Goal: Transaction & Acquisition: Purchase product/service

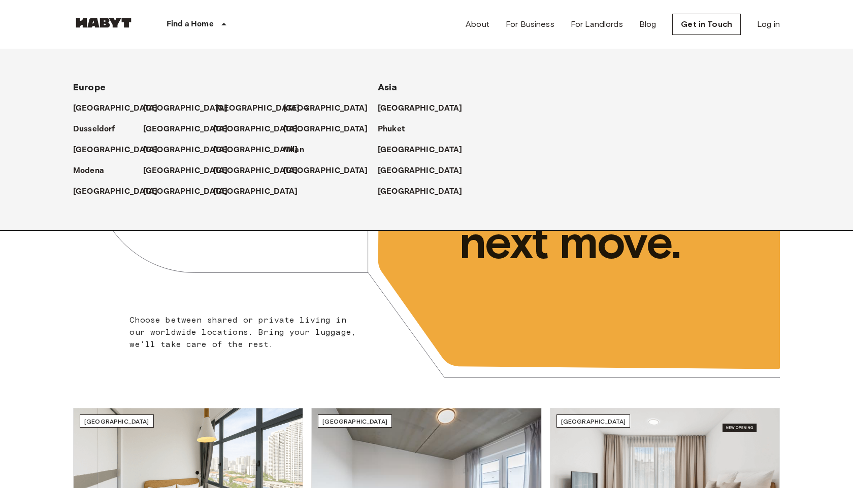
click at [226, 108] on p "[GEOGRAPHIC_DATA]" at bounding box center [257, 109] width 85 height 12
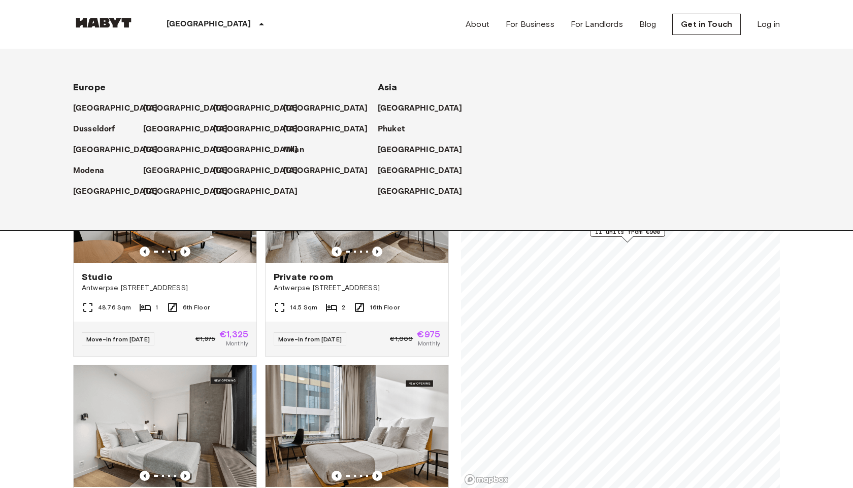
click at [139, 42] on div "[GEOGRAPHIC_DATA]" at bounding box center [217, 24] width 166 height 49
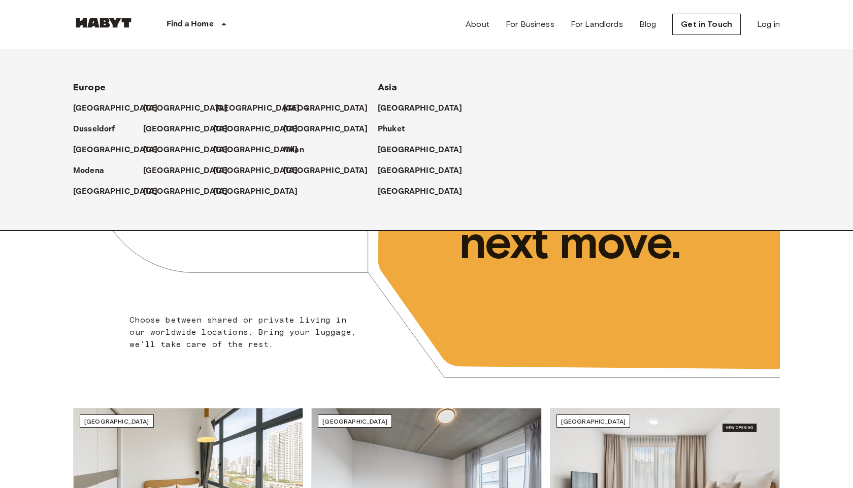
click at [231, 105] on p "[GEOGRAPHIC_DATA]" at bounding box center [257, 109] width 85 height 12
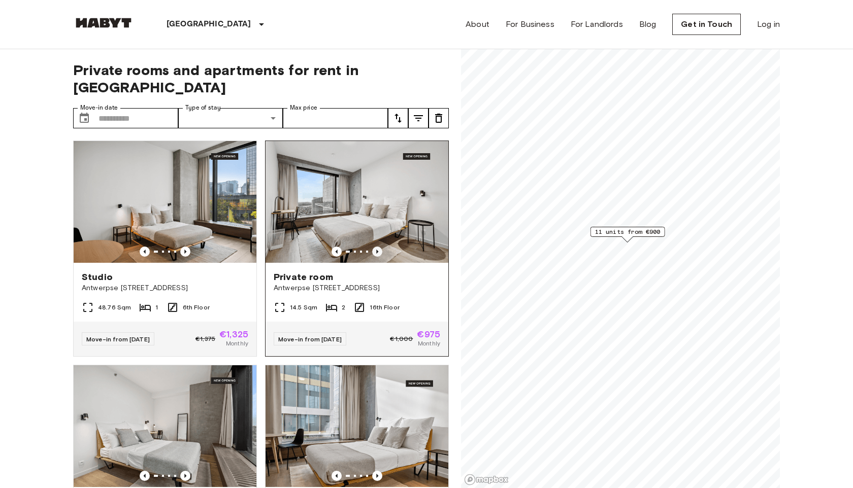
click at [382, 247] on icon "Previous image" at bounding box center [377, 252] width 10 height 10
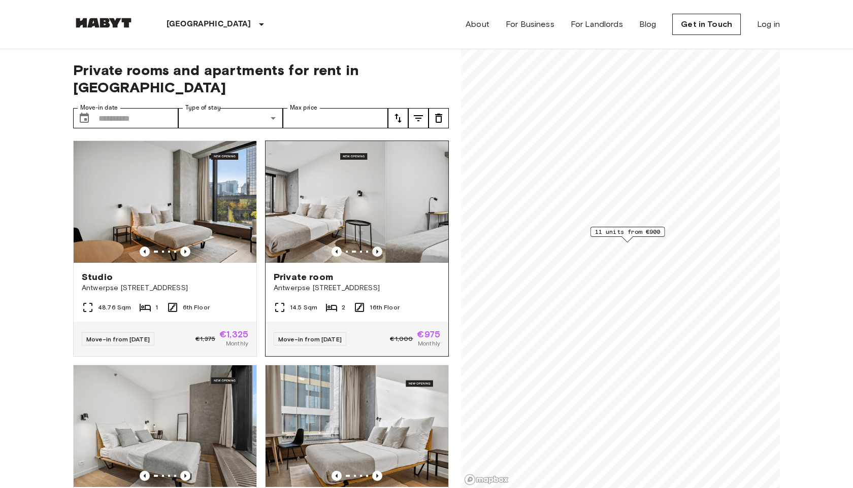
click at [382, 247] on icon "Previous image" at bounding box center [377, 252] width 10 height 10
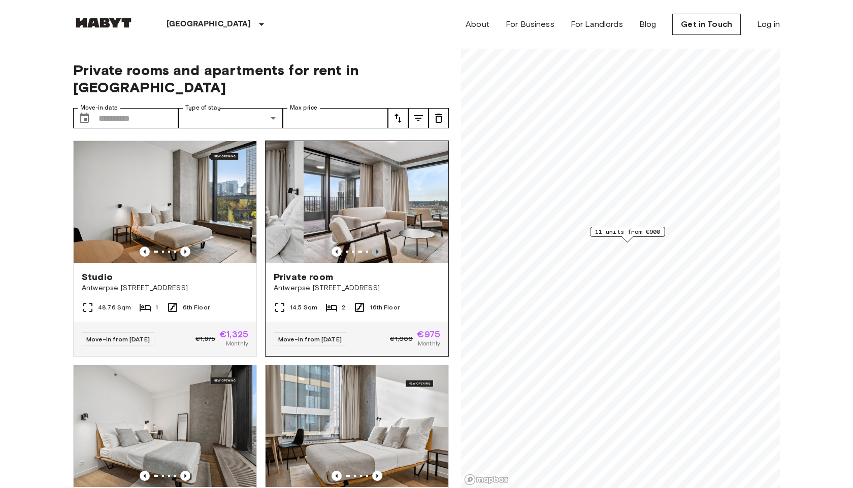
click at [382, 247] on icon "Previous image" at bounding box center [377, 252] width 10 height 10
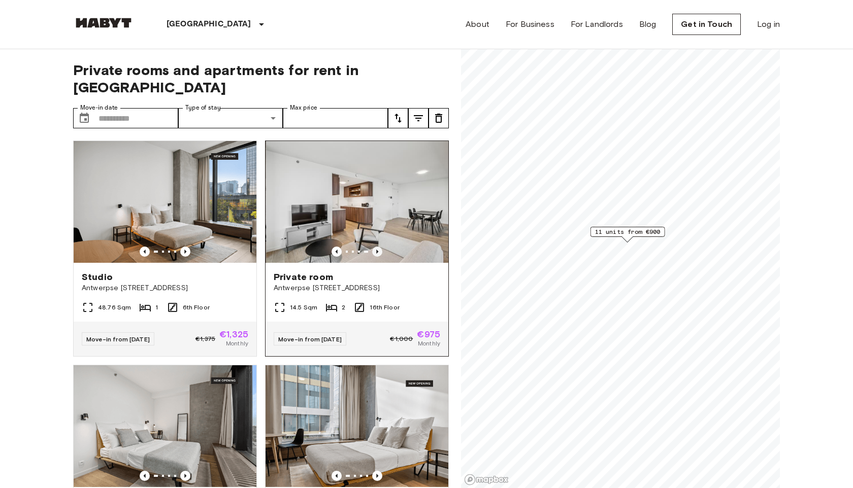
click at [382, 247] on icon "Previous image" at bounding box center [377, 252] width 10 height 10
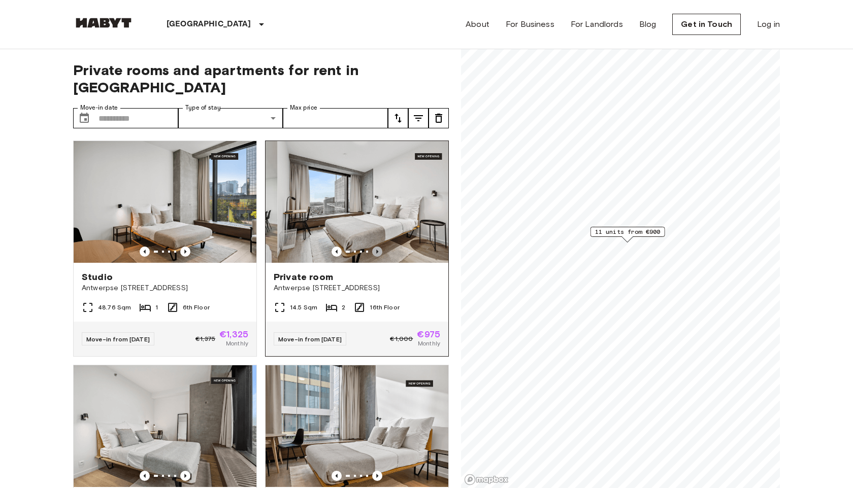
click at [382, 247] on icon "Previous image" at bounding box center [377, 252] width 10 height 10
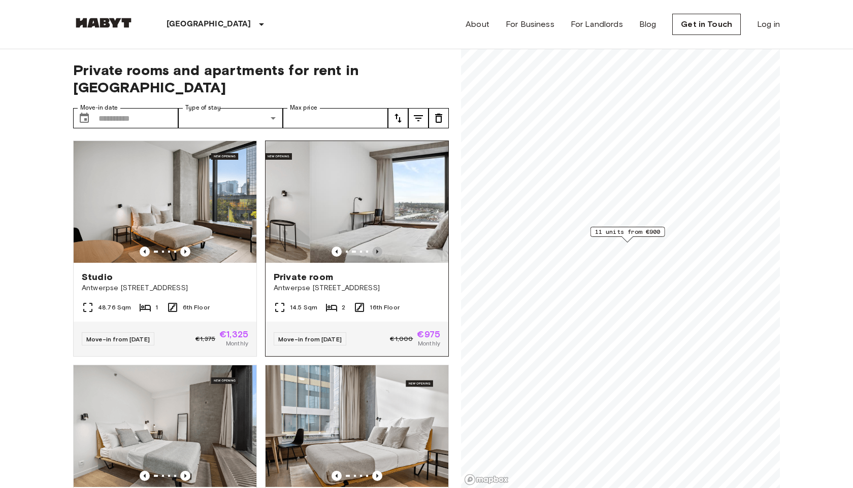
click at [382, 247] on icon "Previous image" at bounding box center [377, 252] width 10 height 10
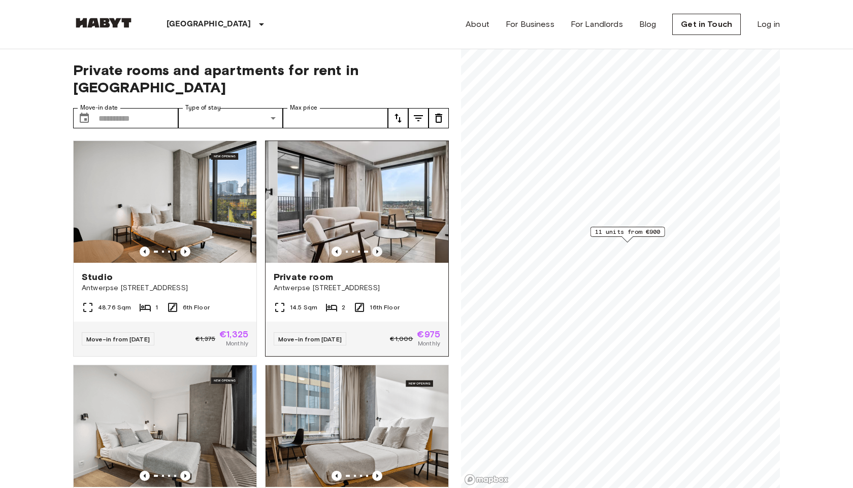
click at [382, 247] on icon "Previous image" at bounding box center [377, 252] width 10 height 10
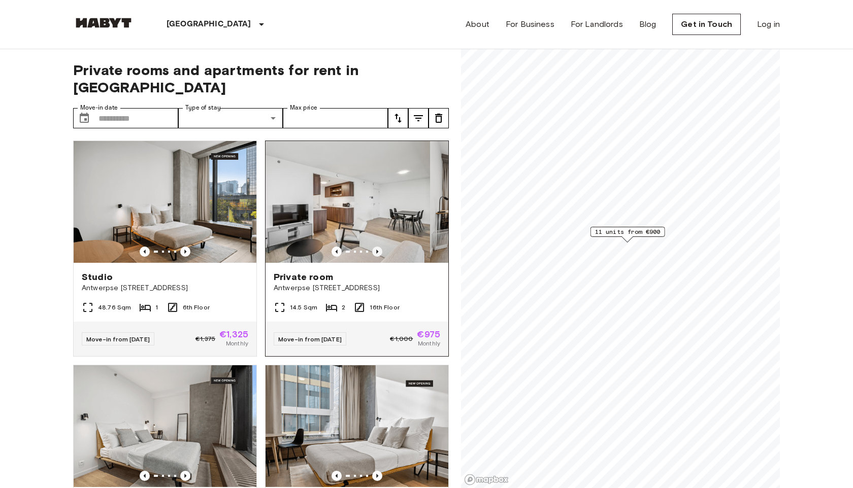
click at [382, 247] on icon "Previous image" at bounding box center [377, 252] width 10 height 10
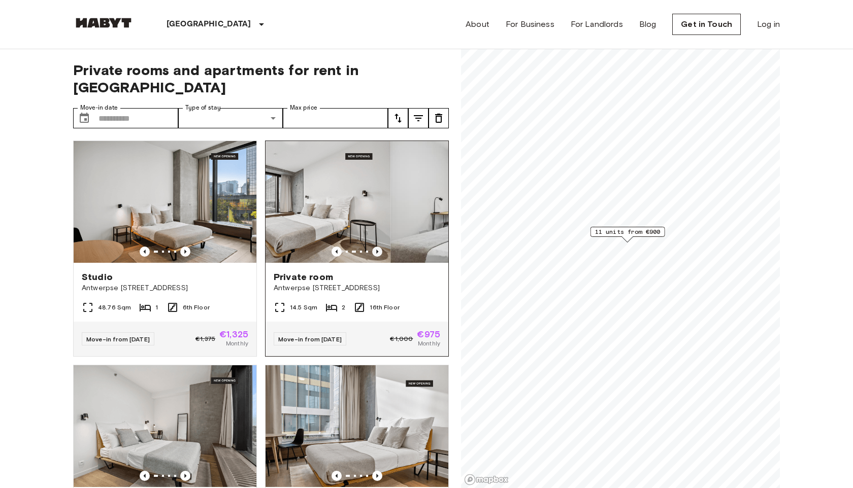
click at [382, 247] on icon "Previous image" at bounding box center [377, 252] width 10 height 10
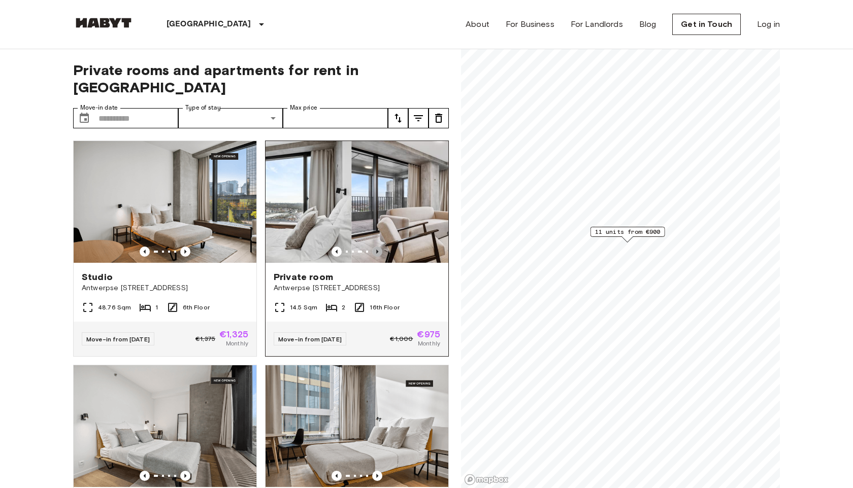
click at [382, 247] on icon "Previous image" at bounding box center [377, 252] width 10 height 10
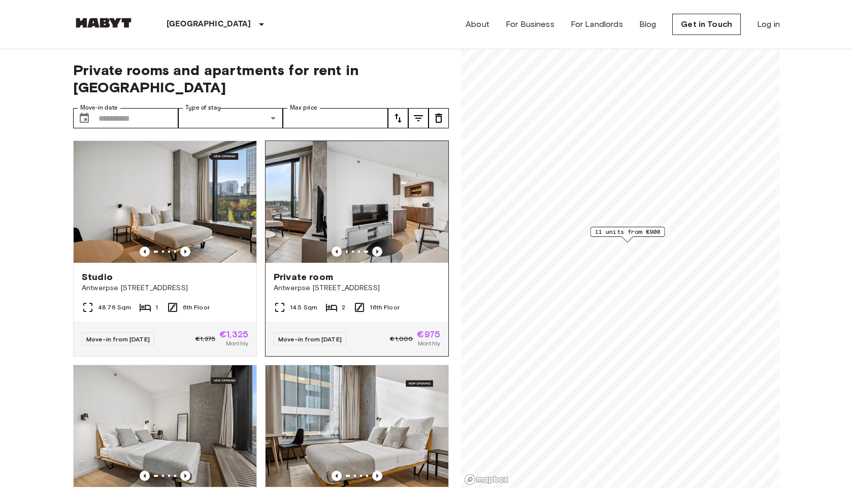
click at [382, 247] on icon "Previous image" at bounding box center [377, 252] width 10 height 10
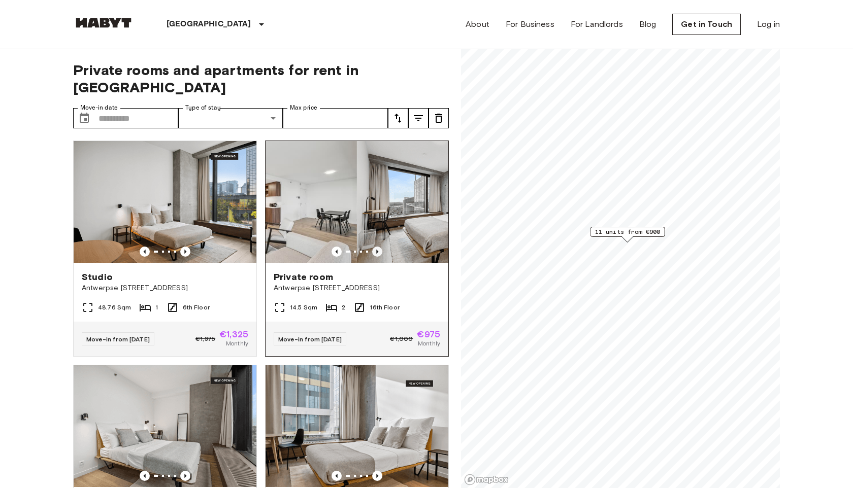
click at [382, 247] on icon "Previous image" at bounding box center [377, 252] width 10 height 10
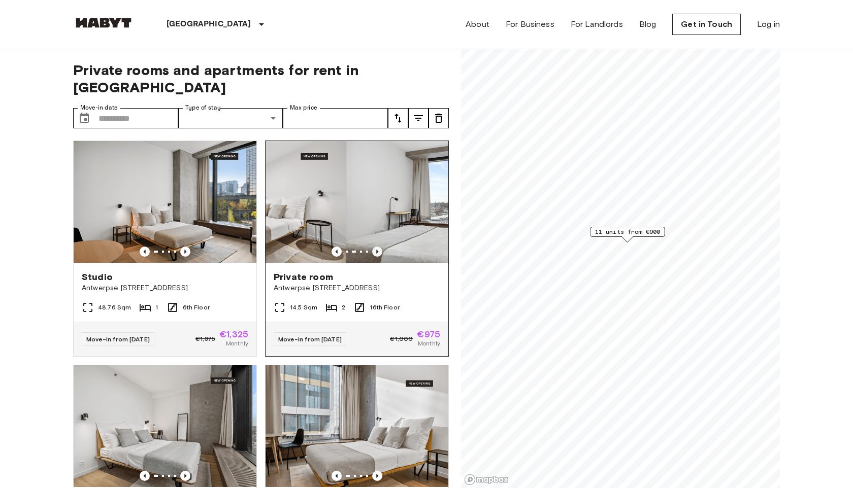
click at [382, 247] on icon "Previous image" at bounding box center [377, 252] width 10 height 10
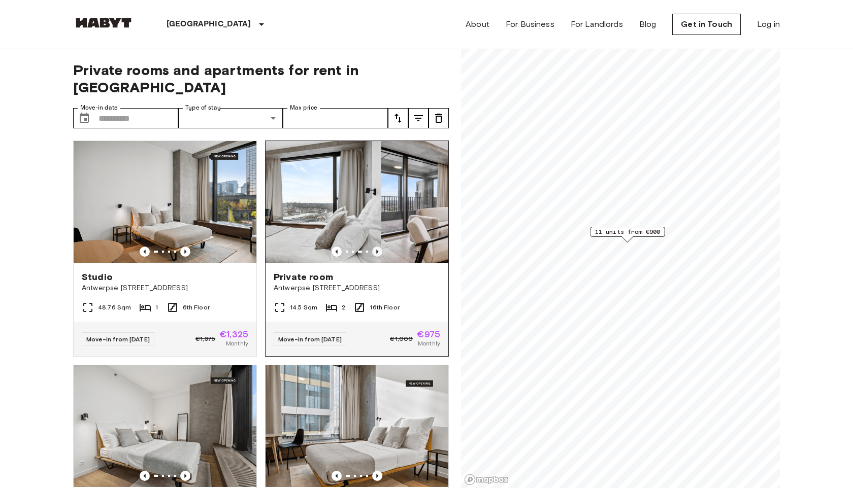
click at [382, 247] on icon "Previous image" at bounding box center [377, 252] width 10 height 10
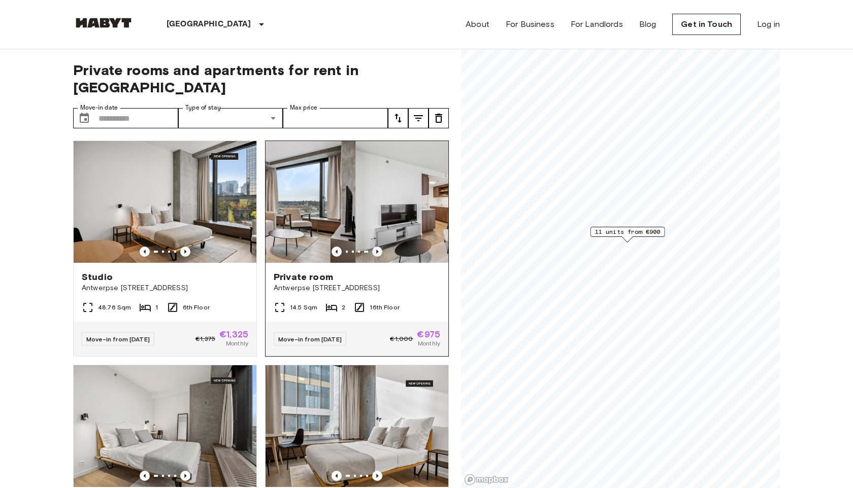
click at [382, 247] on icon "Previous image" at bounding box center [377, 252] width 10 height 10
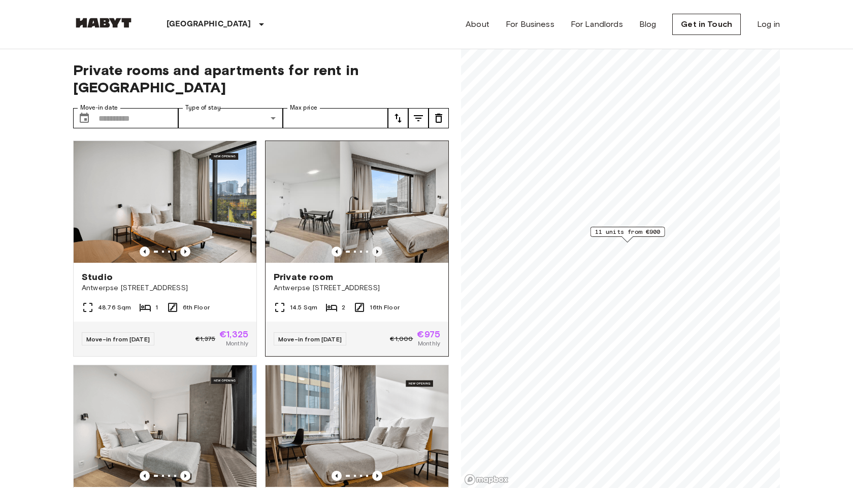
click at [382, 247] on icon "Previous image" at bounding box center [377, 252] width 10 height 10
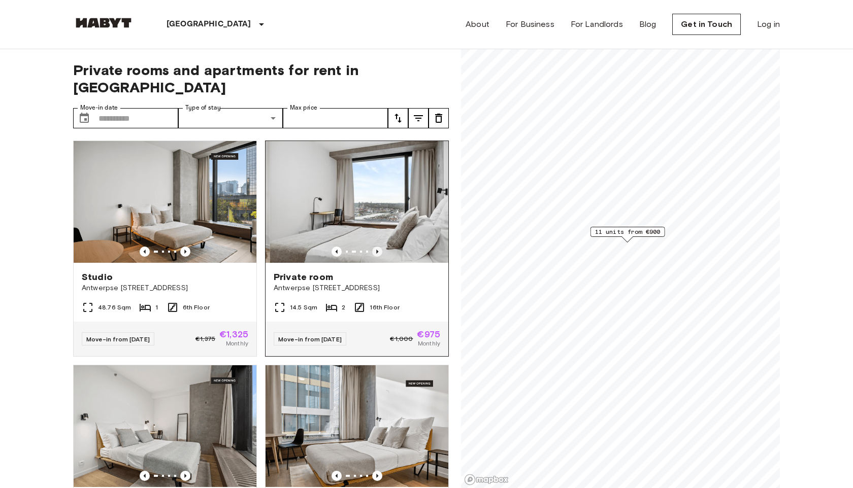
click at [382, 247] on icon "Previous image" at bounding box center [377, 252] width 10 height 10
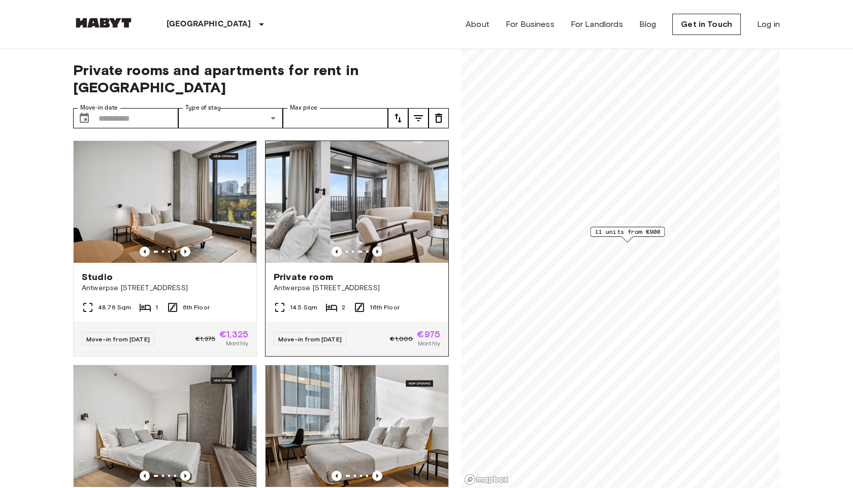
click at [382, 247] on icon "Previous image" at bounding box center [377, 252] width 10 height 10
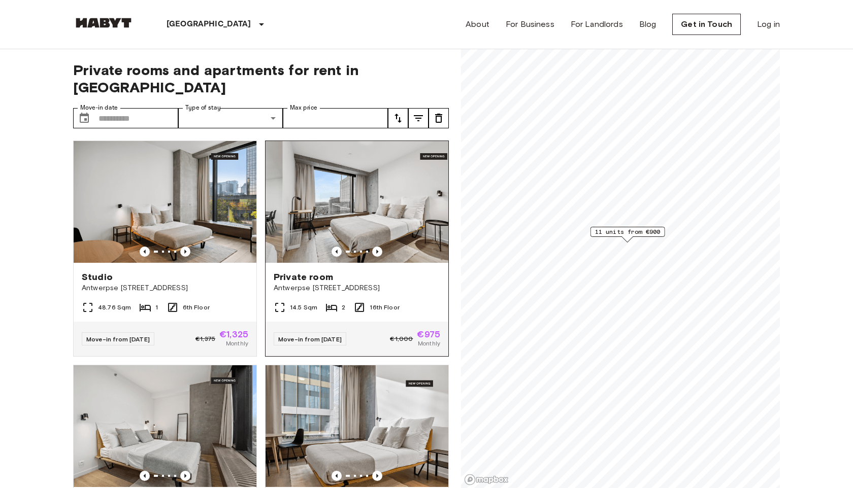
click at [371, 183] on img at bounding box center [374, 202] width 183 height 122
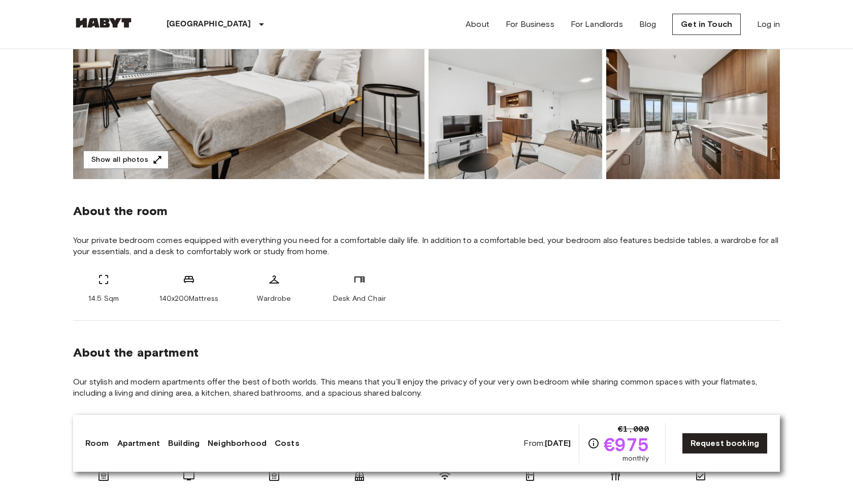
scroll to position [94, 0]
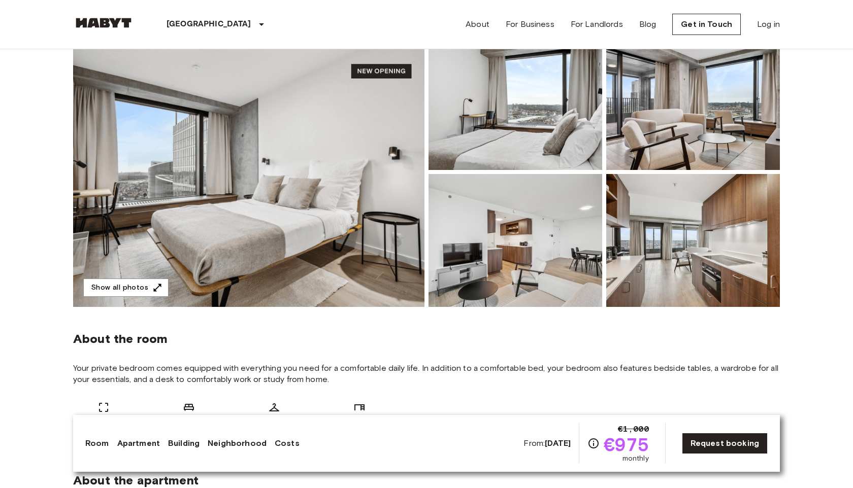
click at [368, 196] on img at bounding box center [248, 172] width 351 height 270
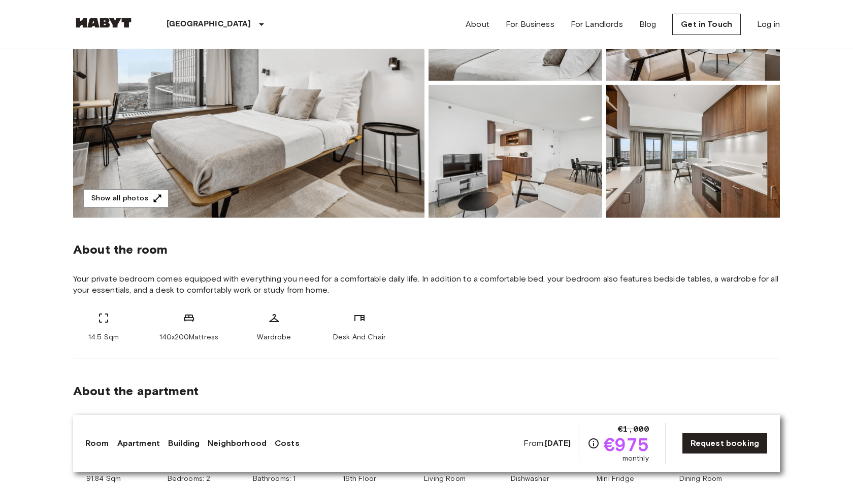
scroll to position [217, 0]
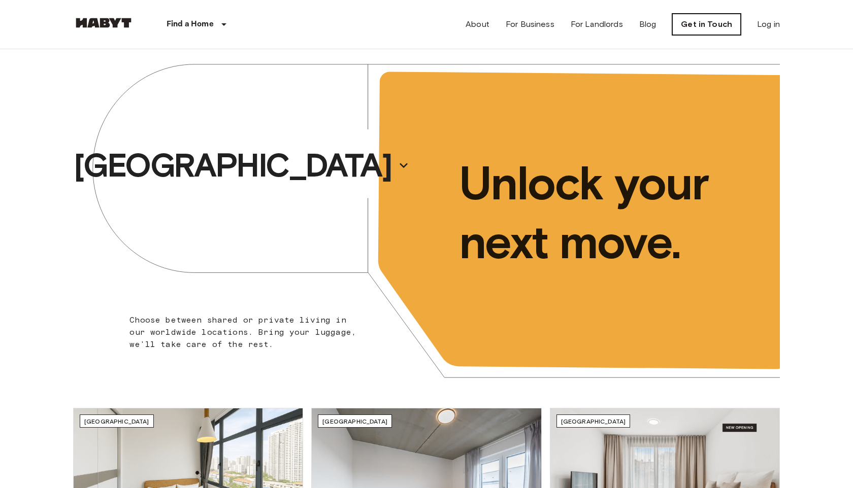
click at [702, 29] on link "Get in Touch" at bounding box center [706, 24] width 69 height 21
